Goal: Task Accomplishment & Management: Complete application form

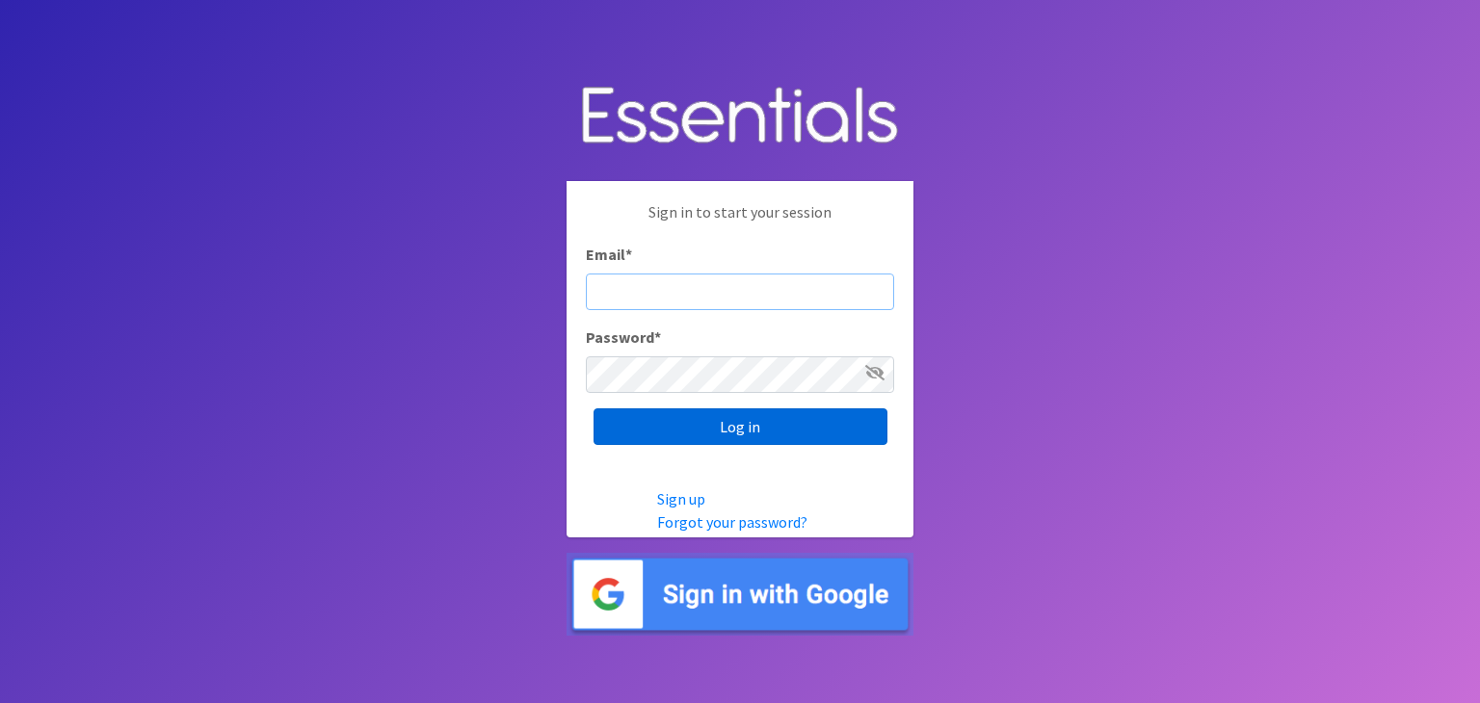
type input "[EMAIL_ADDRESS][DOMAIN_NAME]"
click at [781, 421] on input "Log in" at bounding box center [741, 427] width 294 height 37
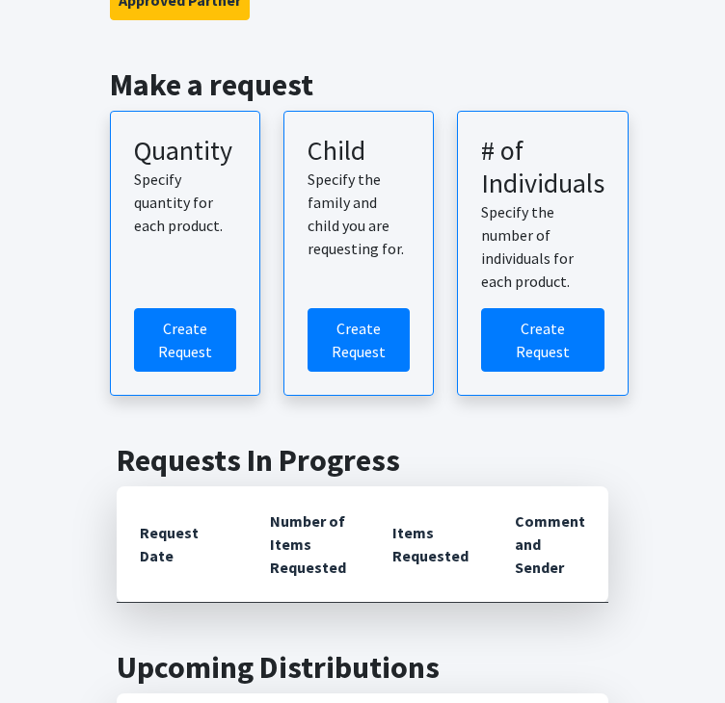
scroll to position [96, 0]
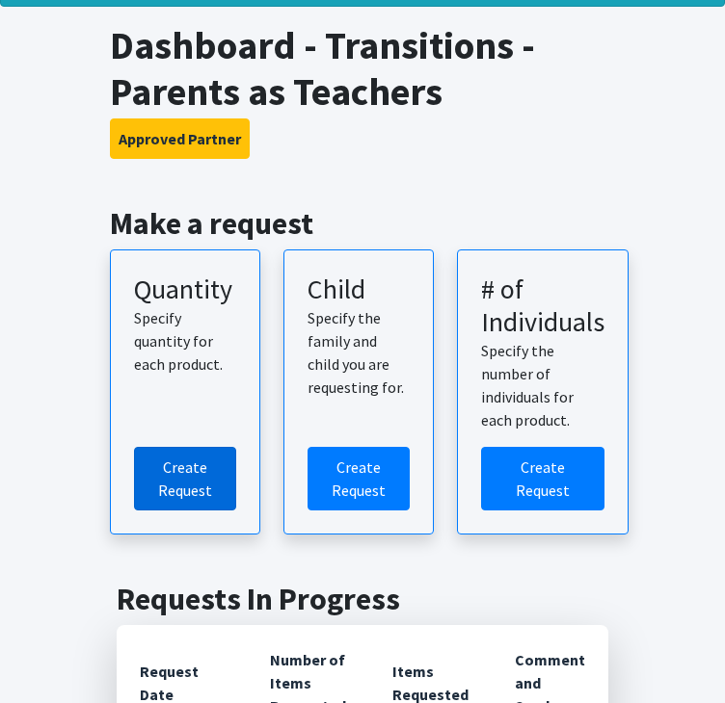
click at [172, 487] on link "Create Request" at bounding box center [185, 479] width 102 height 64
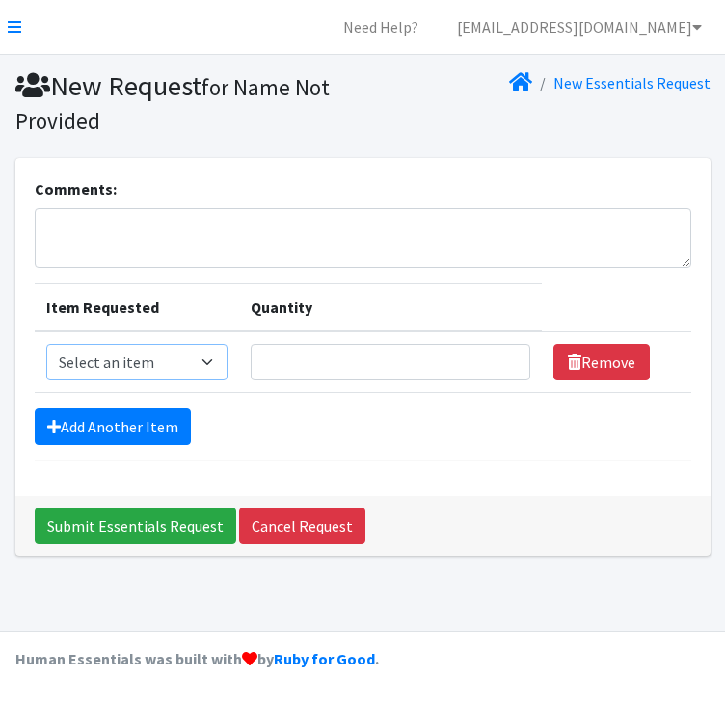
click at [209, 369] on select "Select an item Kids (Newborn) Kids (Size 1) Kids (Size 2) Kids (Size 3) Kids (S…" at bounding box center [136, 362] width 181 height 37
select select "3485"
click at [46, 344] on select "Select an item Kids (Newborn) Kids (Size 1) Kids (Size 2) Kids (Size 3) Kids (S…" at bounding box center [136, 362] width 181 height 37
click at [351, 371] on input "Quantity" at bounding box center [390, 362] width 279 height 37
type input "12"
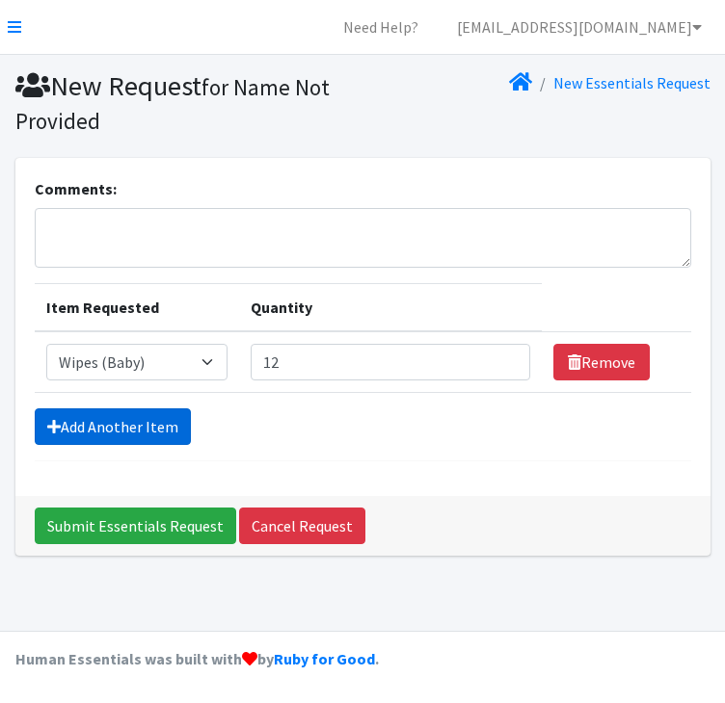
click at [123, 431] on link "Add Another Item" at bounding box center [113, 427] width 156 height 37
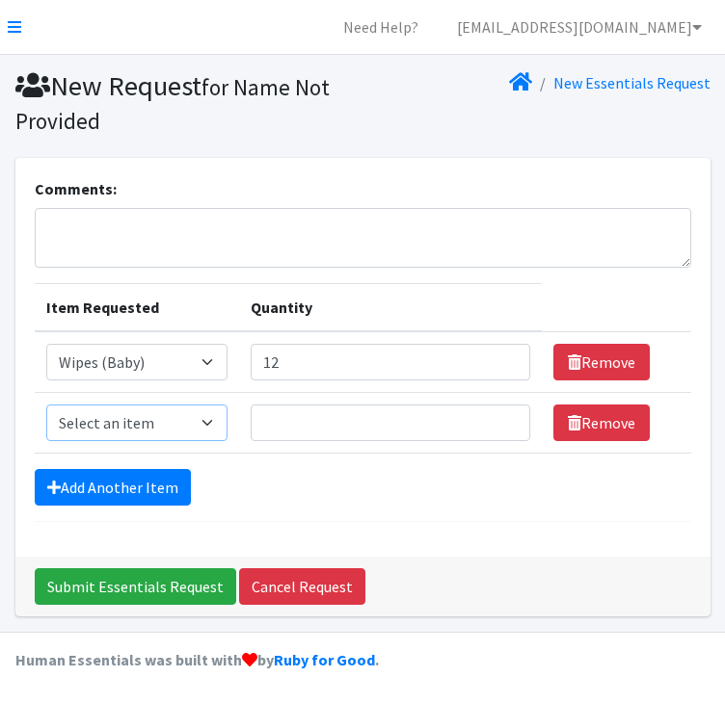
click at [167, 412] on select "Select an item Kids (Newborn) Kids (Size 1) Kids (Size 2) Kids (Size 3) Kids (S…" at bounding box center [136, 423] width 181 height 37
select select "3493"
click at [46, 405] on select "Select an item Kids (Newborn) Kids (Size 1) Kids (Size 2) Kids (Size 3) Kids (S…" at bounding box center [136, 423] width 181 height 37
click at [303, 425] on input "Quantity" at bounding box center [390, 423] width 279 height 37
type input "100"
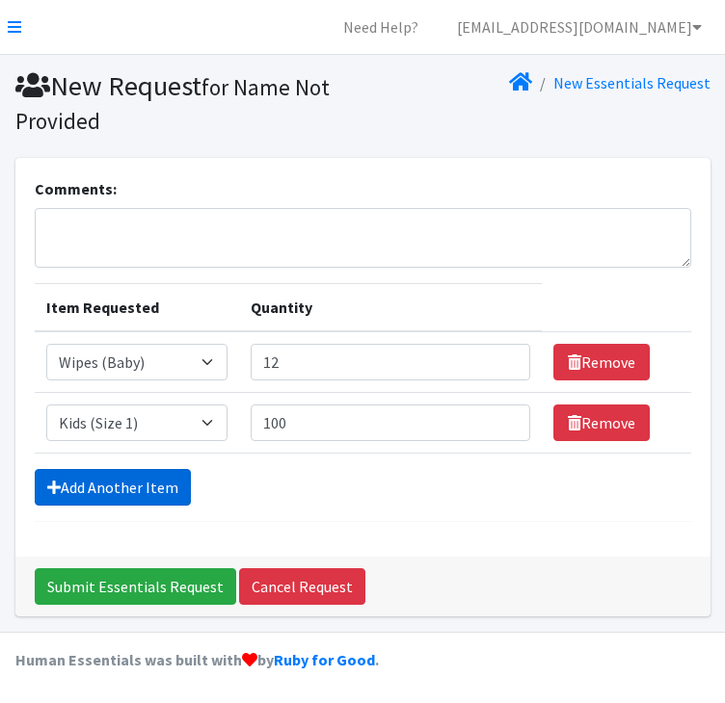
click at [58, 475] on link "Add Another Item" at bounding box center [113, 487] width 156 height 37
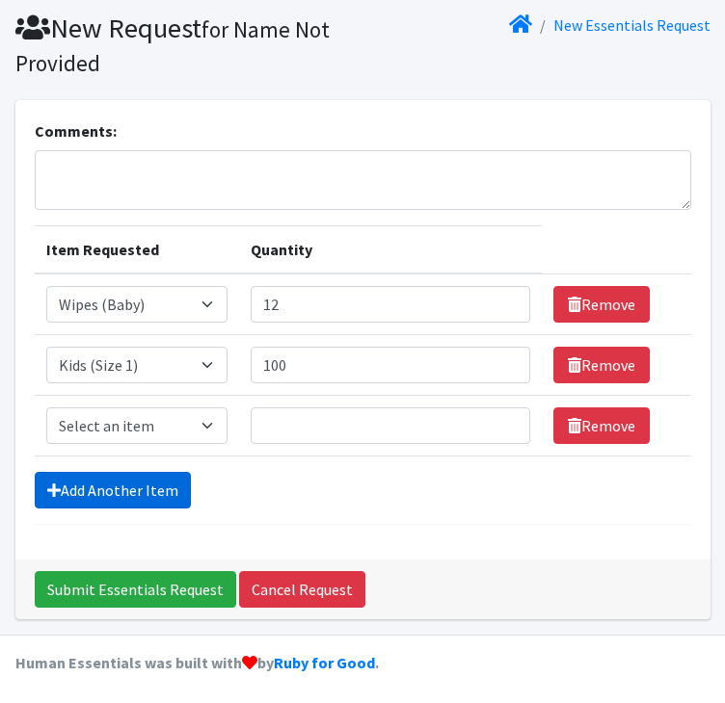
scroll to position [59, 0]
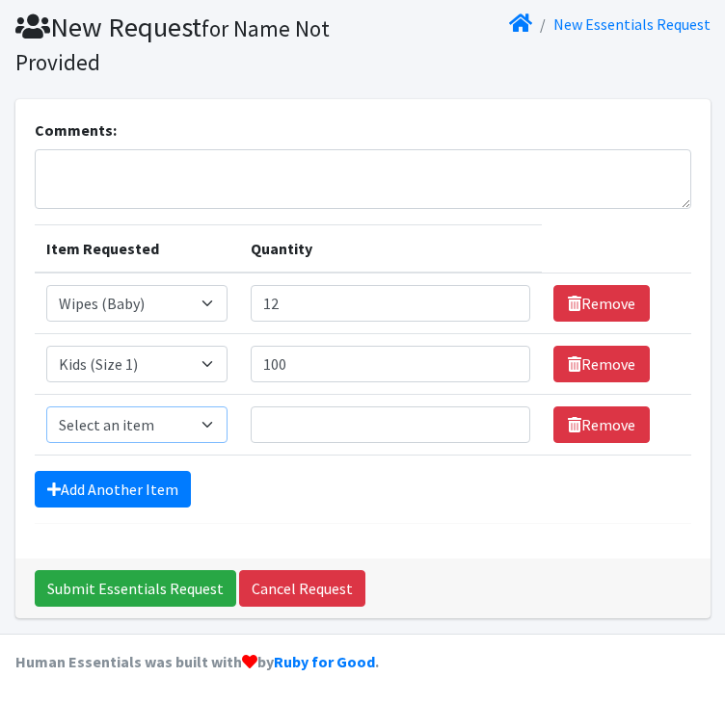
click at [100, 413] on select "Select an item Kids (Newborn) Kids (Size 1) Kids (Size 2) Kids (Size 3) Kids (S…" at bounding box center [136, 425] width 181 height 37
select select "3487"
click at [46, 407] on select "Select an item Kids (Newborn) Kids (Size 1) Kids (Size 2) Kids (Size 3) Kids (S…" at bounding box center [136, 425] width 181 height 37
click at [441, 431] on input "Quantity" at bounding box center [390, 425] width 279 height 37
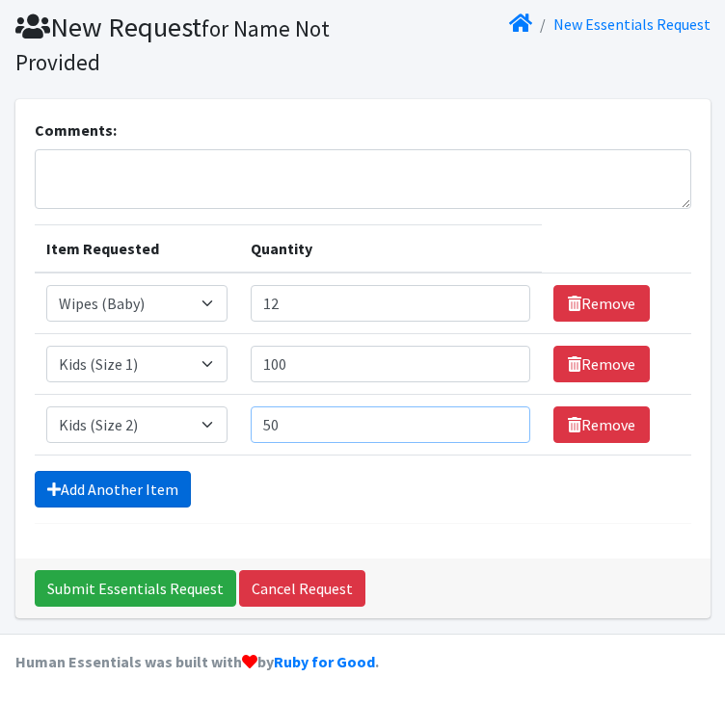
type input "50"
click at [135, 487] on link "Add Another Item" at bounding box center [113, 489] width 156 height 37
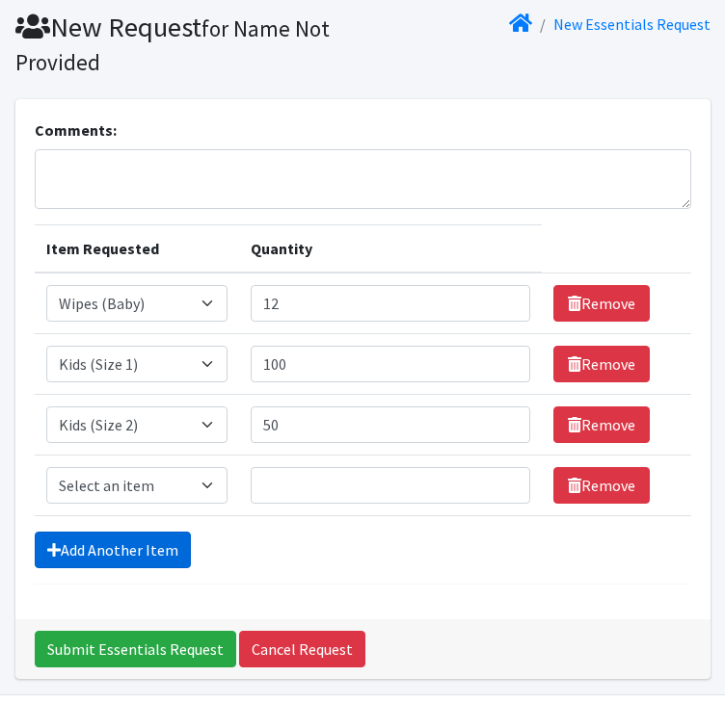
scroll to position [119, 0]
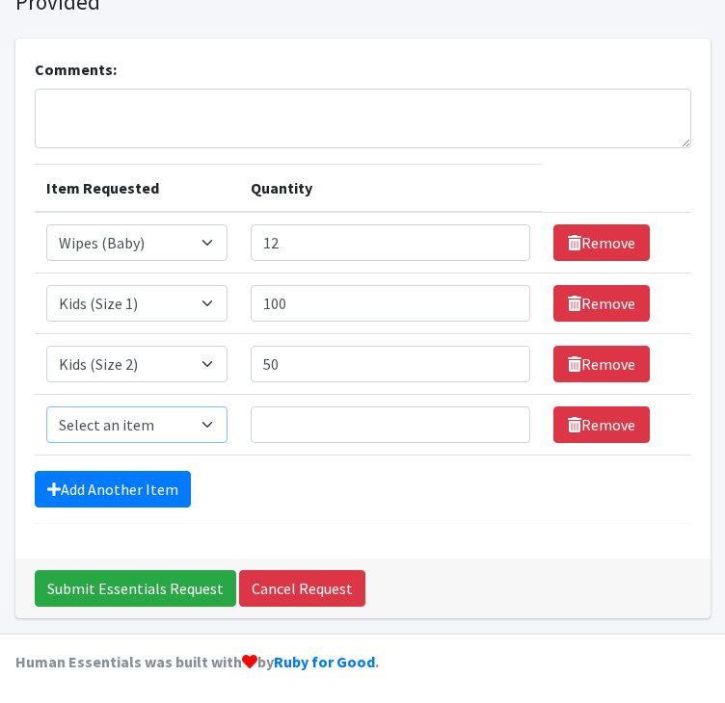
click at [135, 429] on select "Select an item Kids (Newborn) Kids (Size 1) Kids (Size 2) Kids (Size 3) Kids (S…" at bounding box center [136, 425] width 181 height 37
select select "3483"
click at [46, 407] on select "Select an item Kids (Newborn) Kids (Size 1) Kids (Size 2) Kids (Size 3) Kids (S…" at bounding box center [136, 425] width 181 height 37
click at [283, 427] on input "Quantity" at bounding box center [390, 425] width 279 height 37
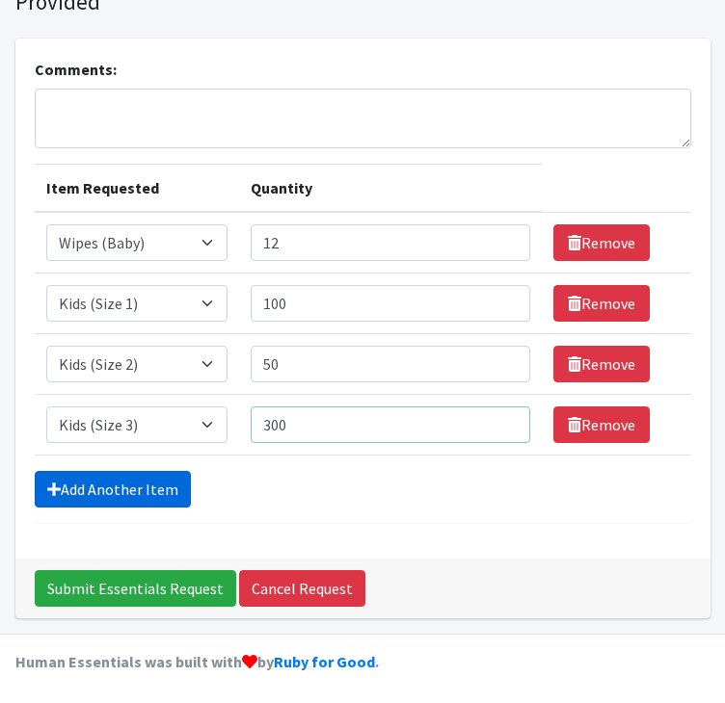
type input "300"
click at [89, 485] on link "Add Another Item" at bounding box center [113, 489] width 156 height 37
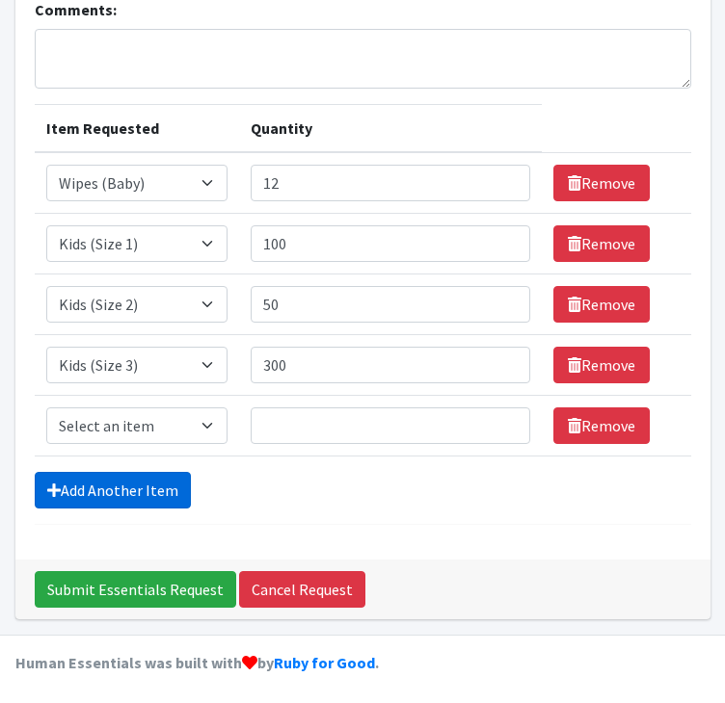
scroll to position [180, 0]
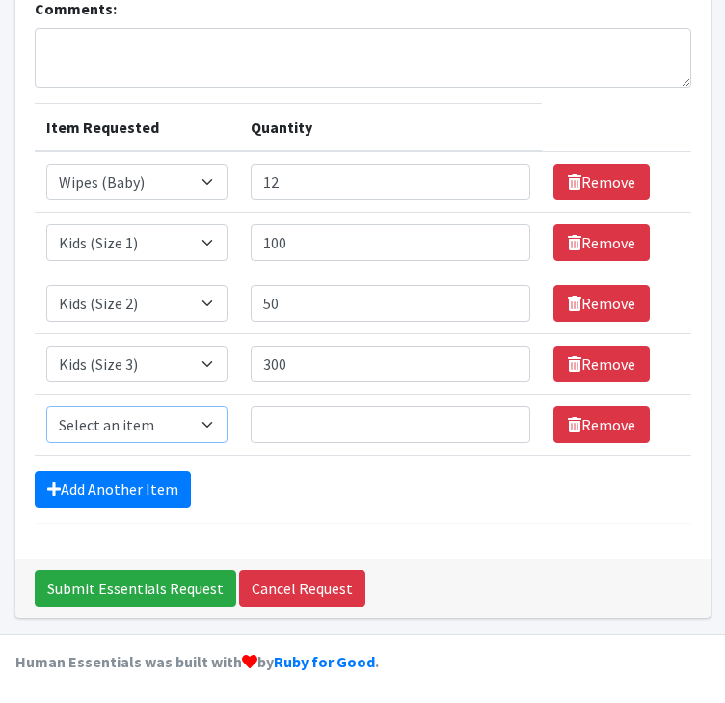
click at [100, 435] on select "Select an item Kids (Newborn) Kids (Size 1) Kids (Size 2) Kids (Size 3) Kids (S…" at bounding box center [136, 425] width 181 height 37
select select "3484"
click at [46, 407] on select "Select an item Kids (Newborn) Kids (Size 1) Kids (Size 2) Kids (Size 3) Kids (S…" at bounding box center [136, 425] width 181 height 37
click at [316, 429] on input "Quantity" at bounding box center [390, 425] width 279 height 37
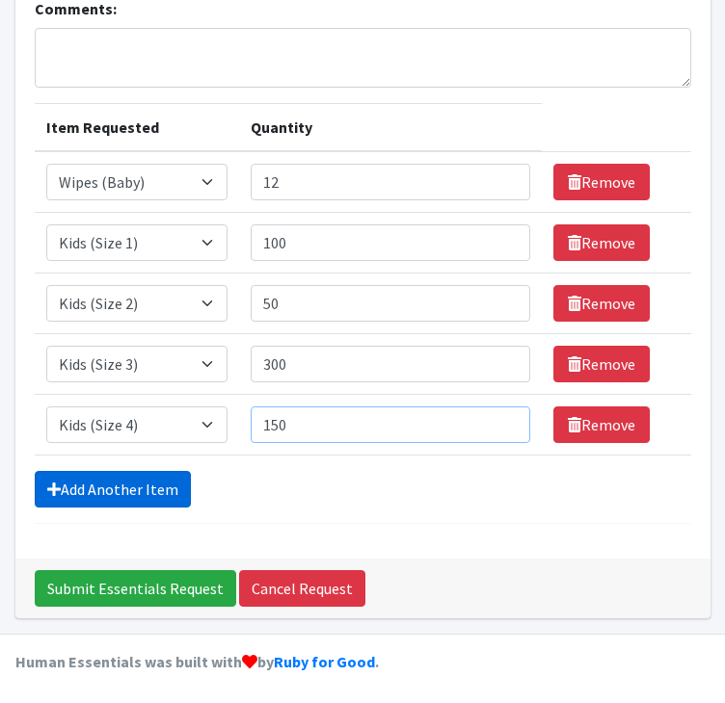
type input "150"
click at [154, 485] on link "Add Another Item" at bounding box center [113, 489] width 156 height 37
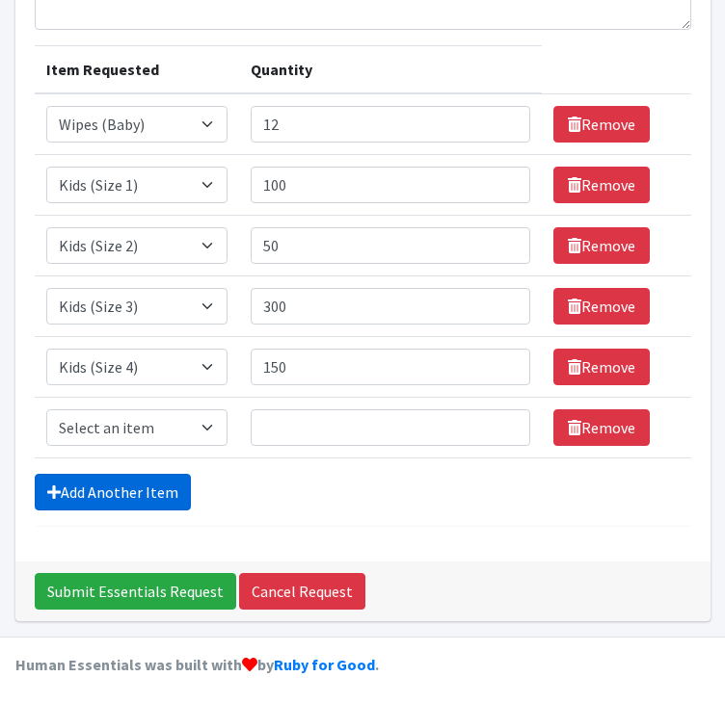
scroll to position [241, 0]
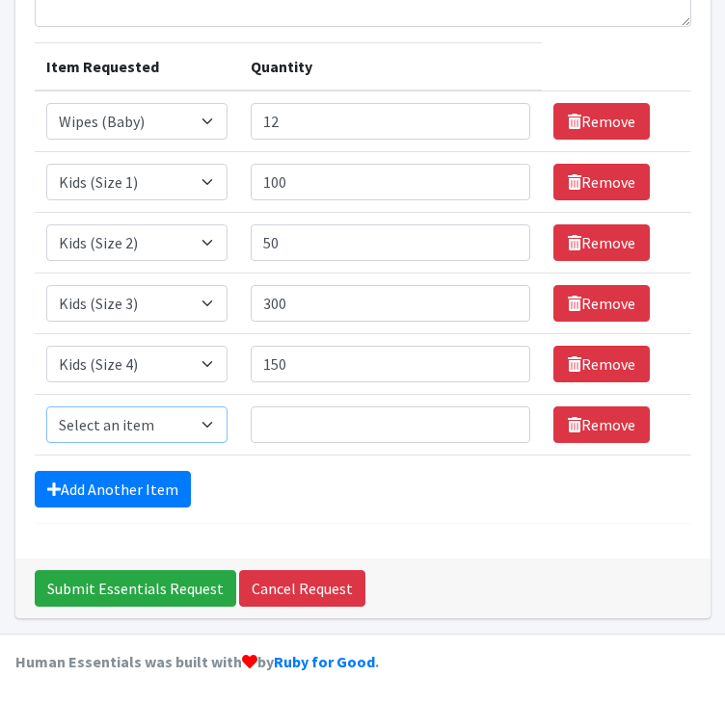
click at [147, 438] on select "Select an item Kids (Newborn) Kids (Size 1) Kids (Size 2) Kids (Size 3) Kids (S…" at bounding box center [136, 425] width 181 height 37
select select "3476"
click at [46, 407] on select "Select an item Kids (Newborn) Kids (Size 1) Kids (Size 2) Kids (Size 3) Kids (S…" at bounding box center [136, 425] width 181 height 37
click at [313, 425] on input "Quantity" at bounding box center [390, 425] width 279 height 37
type input "450"
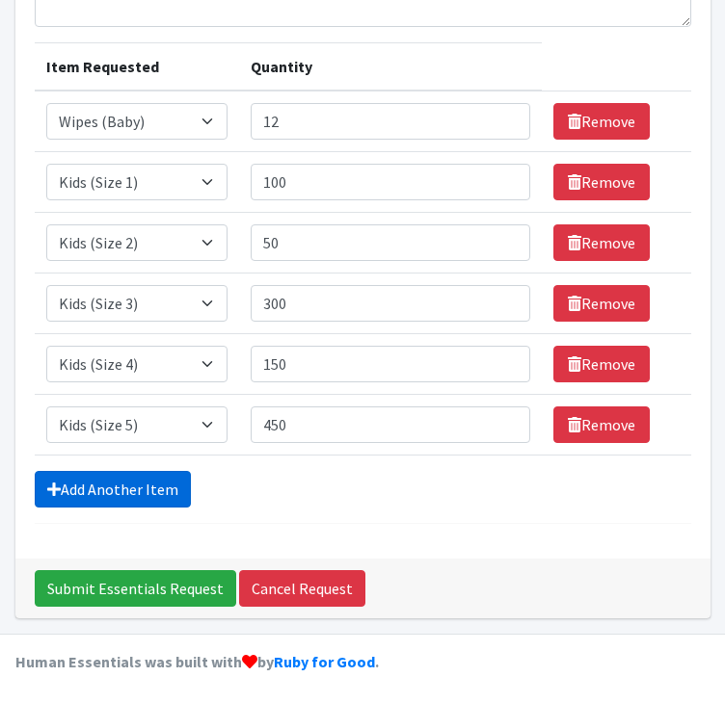
click at [69, 471] on link "Add Another Item" at bounding box center [113, 489] width 156 height 37
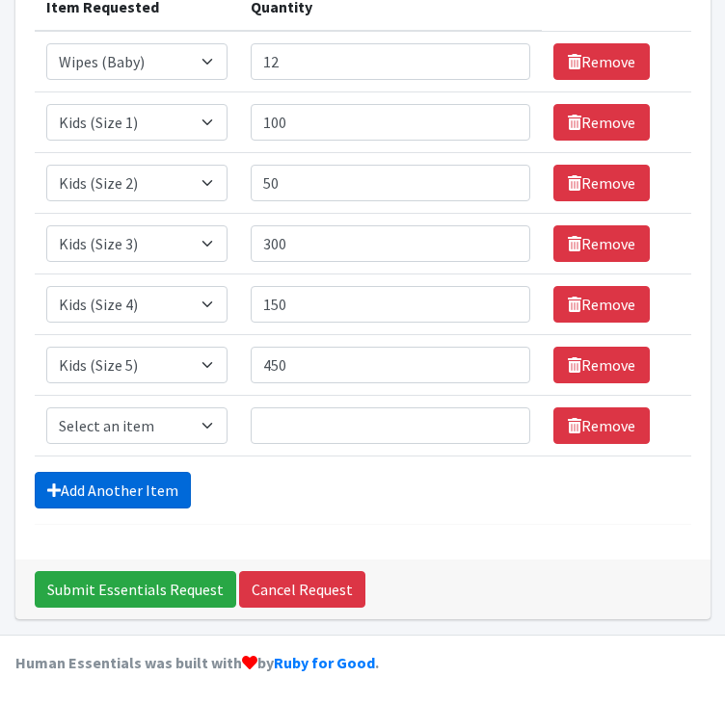
scroll to position [301, 0]
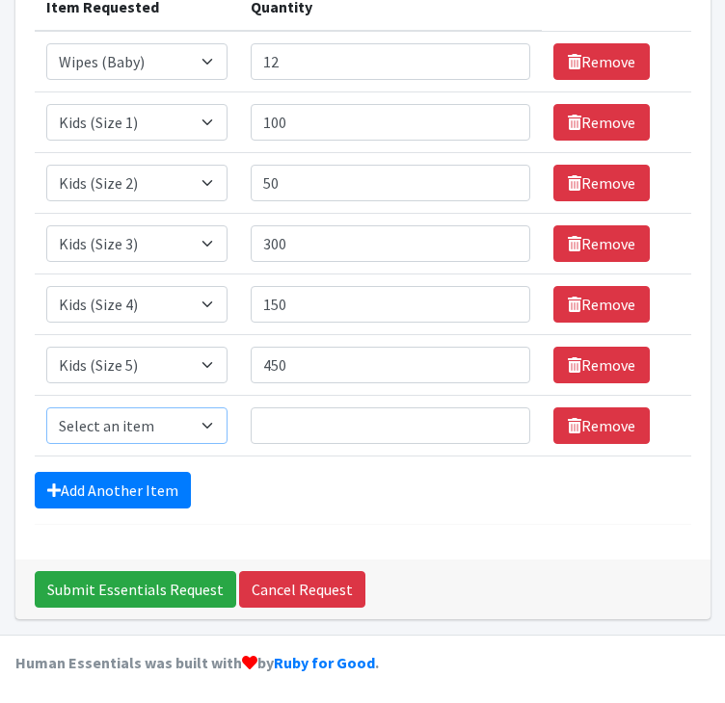
click at [96, 421] on select "Select an item Kids (Newborn) Kids (Size 1) Kids (Size 2) Kids (Size 3) Kids (S…" at bounding box center [136, 426] width 181 height 37
select select "3486"
click at [46, 408] on select "Select an item Kids (Newborn) Kids (Size 1) Kids (Size 2) Kids (Size 3) Kids (S…" at bounding box center [136, 426] width 181 height 37
click at [380, 398] on td "Quantity" at bounding box center [390, 426] width 303 height 61
click at [365, 422] on input "Quantity" at bounding box center [390, 426] width 279 height 37
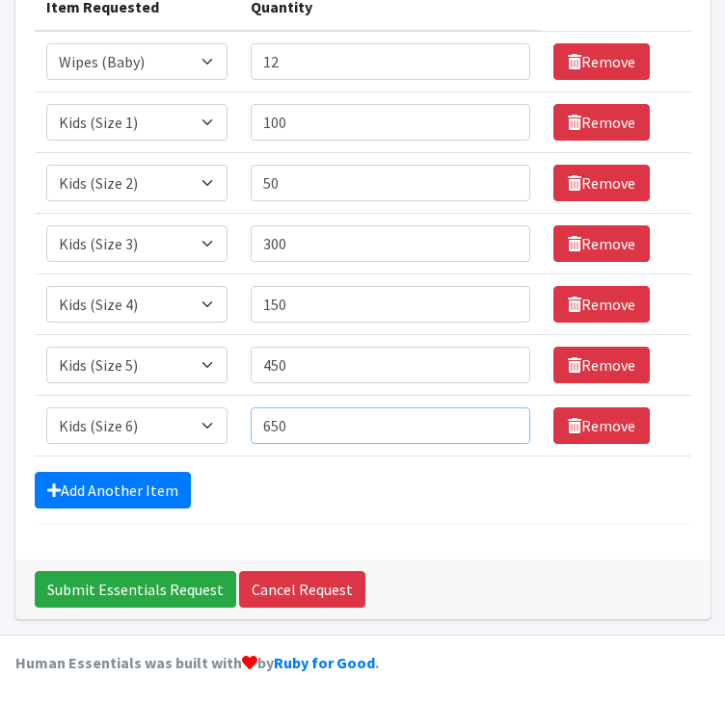
type input "650"
click at [501, 517] on form "Comments: Item Requested Quantity Item Requested Select an item Kids (Newborn) …" at bounding box center [363, 201] width 656 height 648
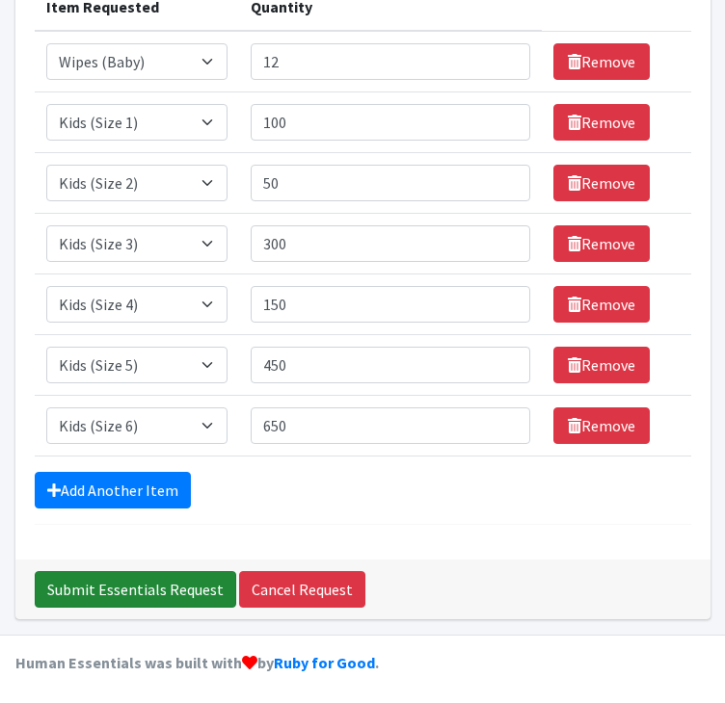
click at [179, 583] on input "Submit Essentials Request" at bounding box center [135, 589] width 201 height 37
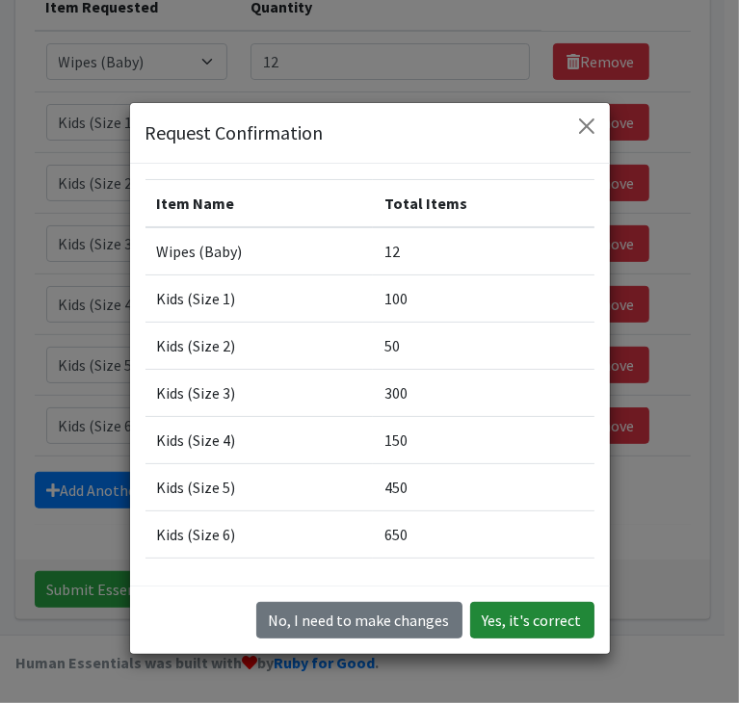
click at [511, 618] on button "Yes, it's correct" at bounding box center [532, 620] width 124 height 37
